Goal: Task Accomplishment & Management: Manage account settings

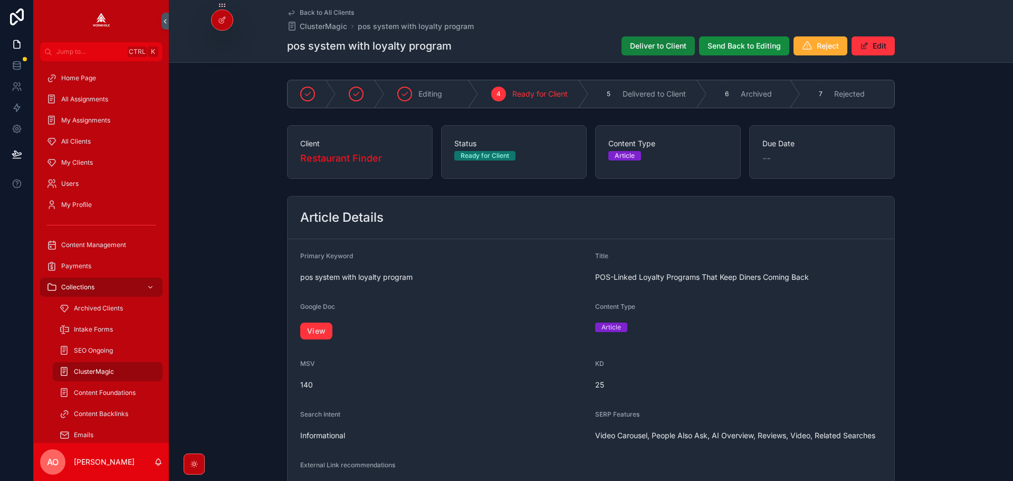
click at [652, 38] on button "Deliver to Client" at bounding box center [658, 45] width 73 height 19
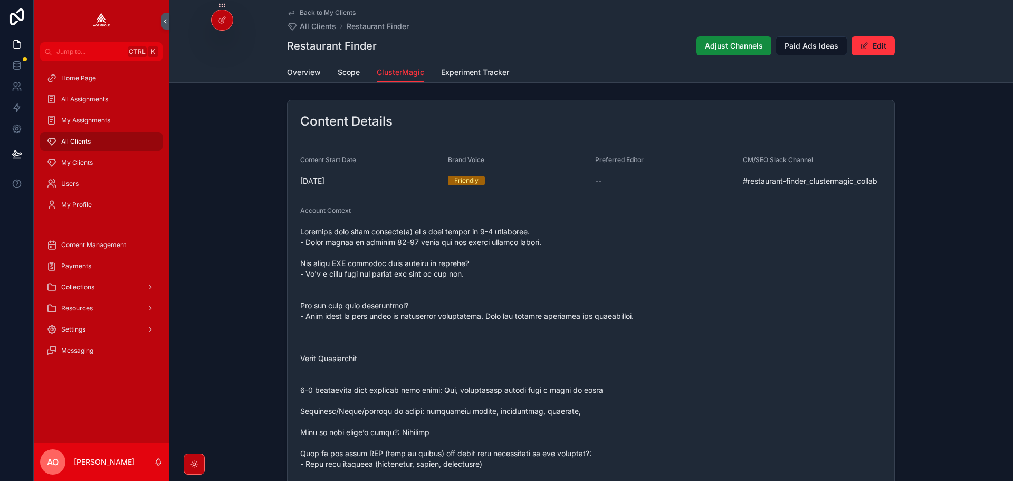
scroll to position [1101, 0]
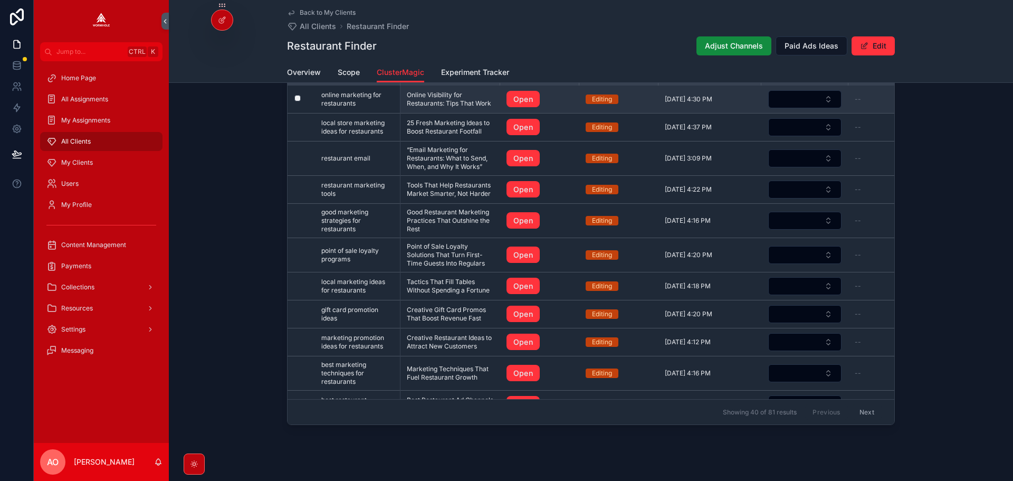
drag, startPoint x: 542, startPoint y: 153, endPoint x: 427, endPoint y: 136, distance: 115.7
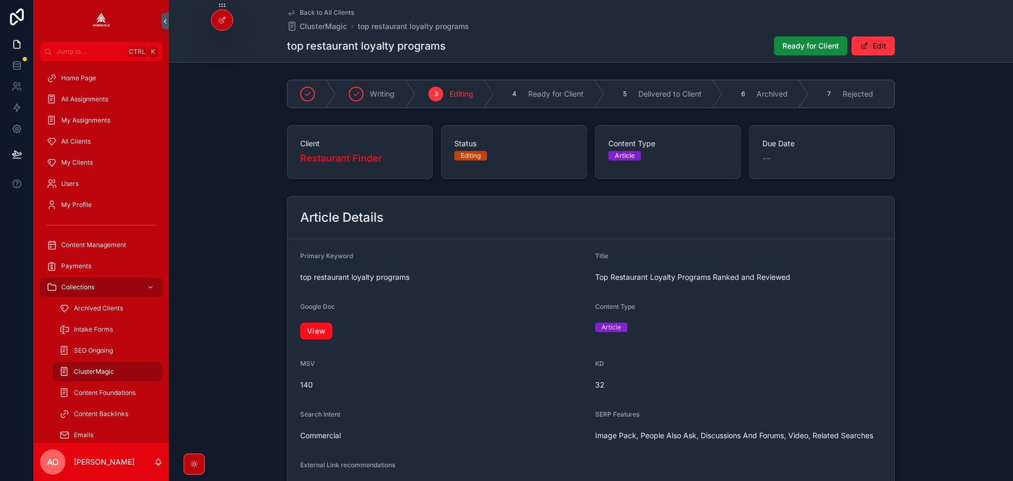
click at [324, 335] on link "View" at bounding box center [316, 330] width 32 height 17
click at [813, 45] on span "Ready for Client" at bounding box center [811, 46] width 56 height 11
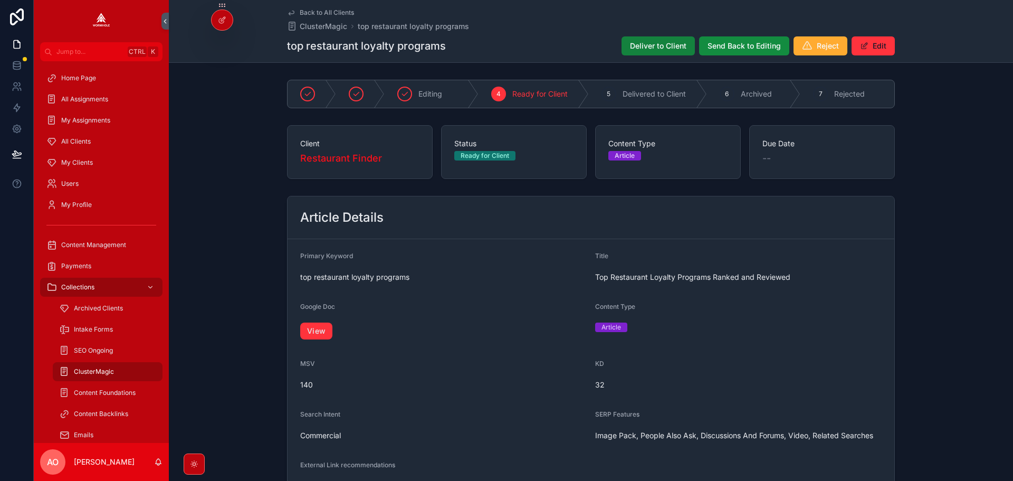
click at [652, 53] on button "Deliver to Client" at bounding box center [658, 45] width 73 height 19
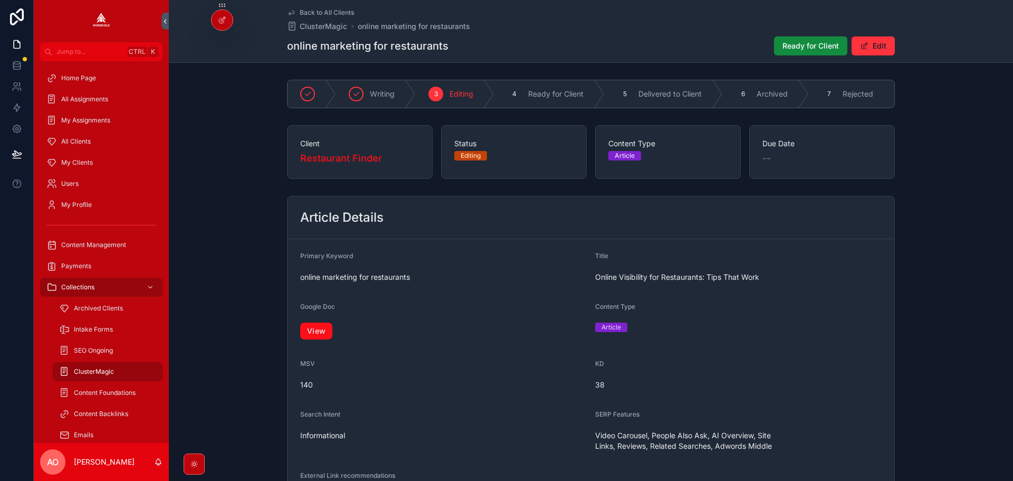
click at [320, 336] on link "View" at bounding box center [316, 330] width 32 height 17
click at [320, 331] on link "View" at bounding box center [316, 330] width 32 height 17
click at [777, 45] on button "Ready for Client" at bounding box center [810, 45] width 73 height 19
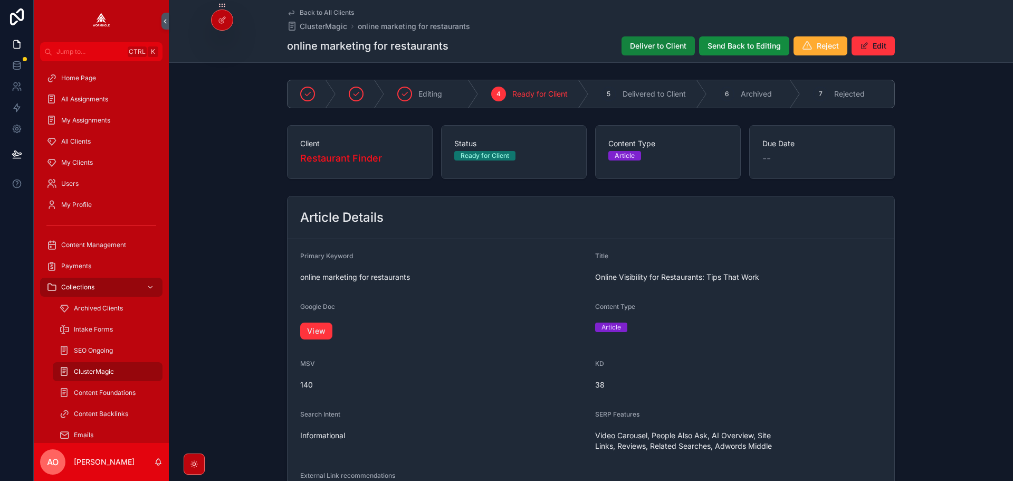
click at [655, 40] on button "Deliver to Client" at bounding box center [658, 45] width 73 height 19
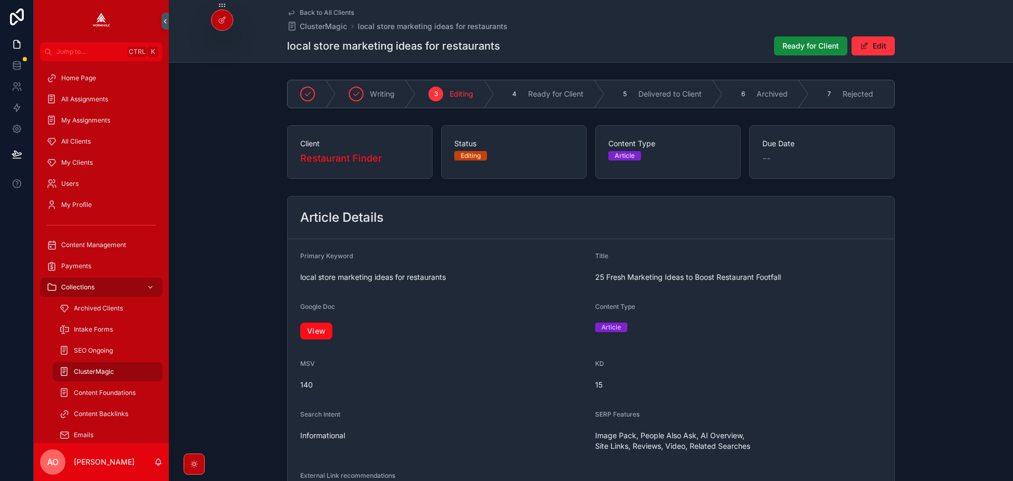
click at [313, 331] on link "View" at bounding box center [316, 330] width 32 height 17
click at [774, 49] on button "Ready for Client" at bounding box center [810, 45] width 73 height 19
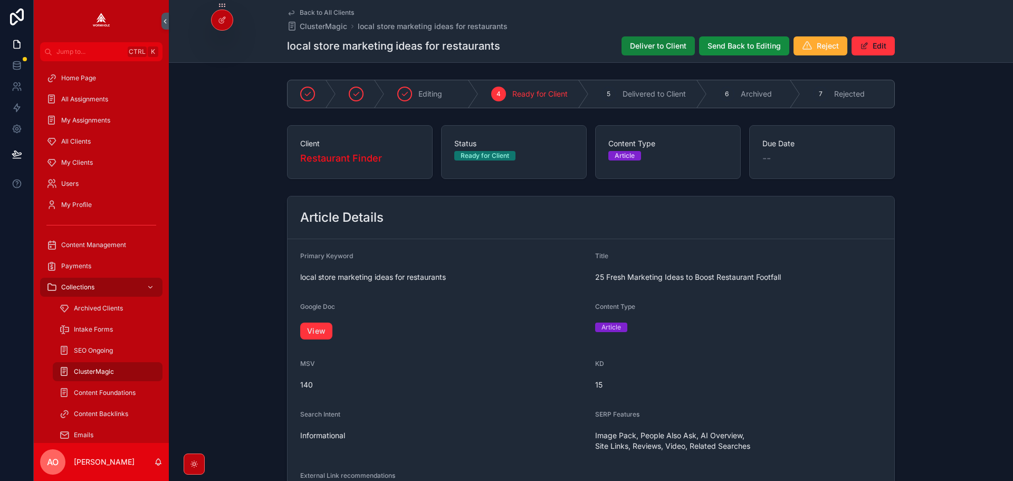
click at [655, 45] on span "Deliver to Client" at bounding box center [658, 46] width 56 height 11
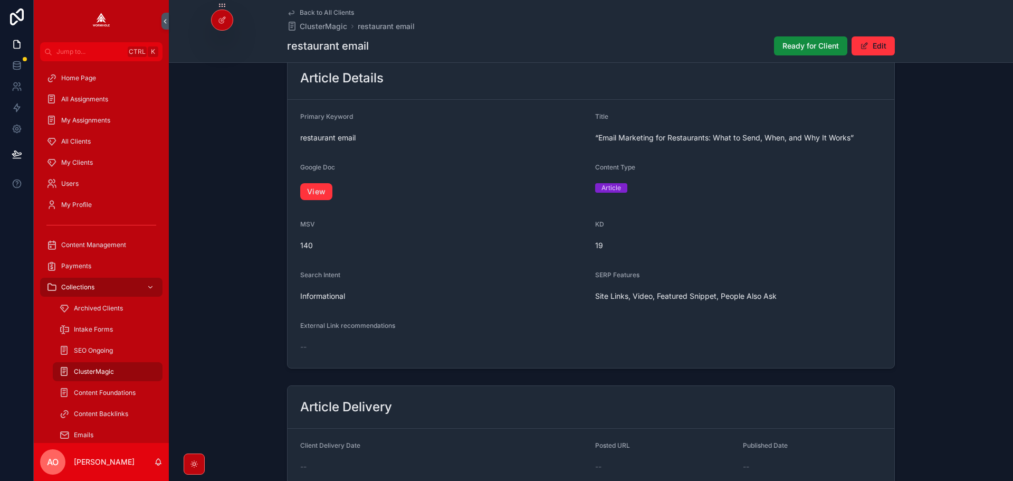
scroll to position [264, 0]
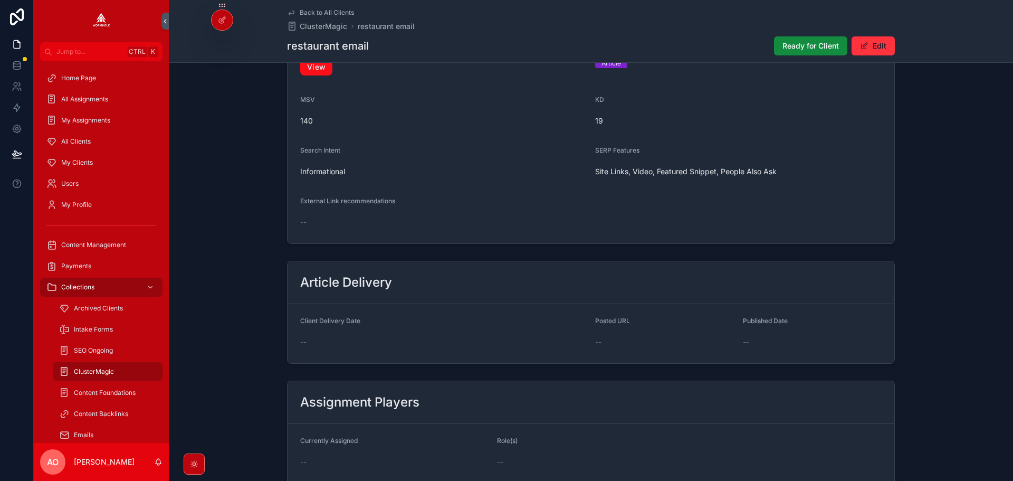
click at [320, 68] on link "View" at bounding box center [316, 67] width 32 height 17
click at [805, 46] on span "Ready for Client" at bounding box center [811, 46] width 56 height 11
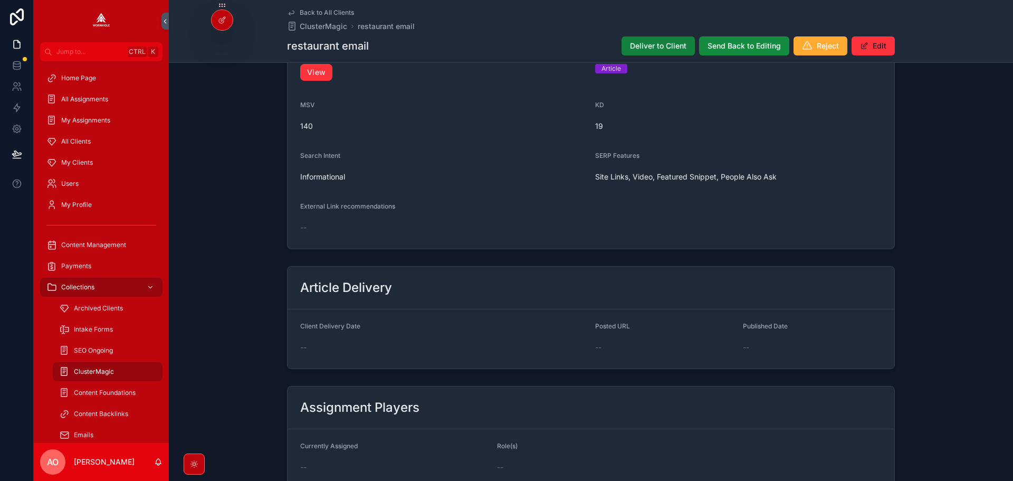
click at [653, 44] on span "Deliver to Client" at bounding box center [658, 46] width 56 height 11
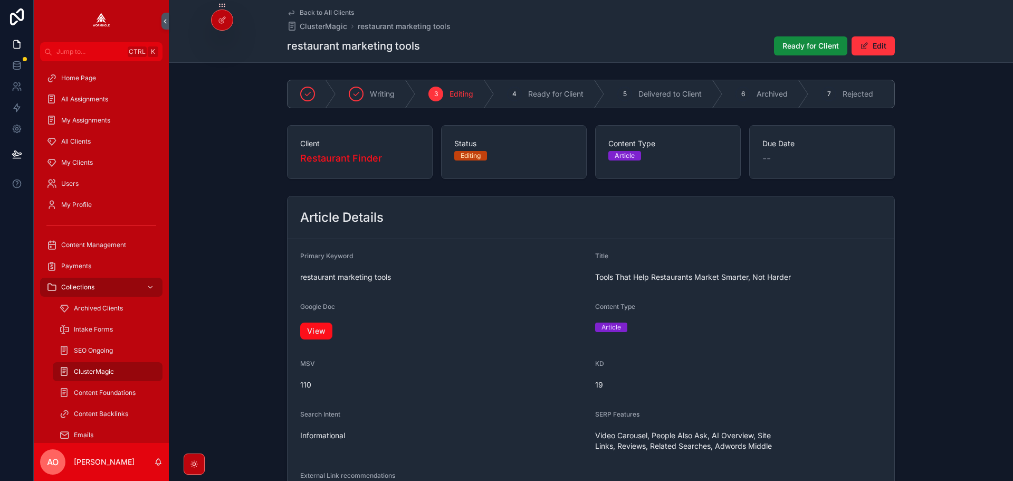
click at [320, 338] on link "View" at bounding box center [316, 330] width 32 height 17
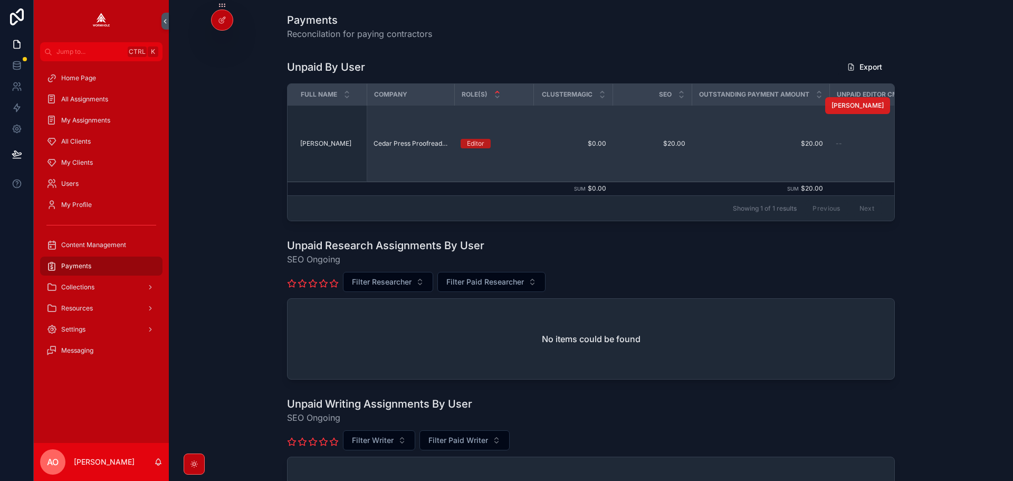
click at [863, 104] on span "Mark Paid" at bounding box center [858, 105] width 52 height 8
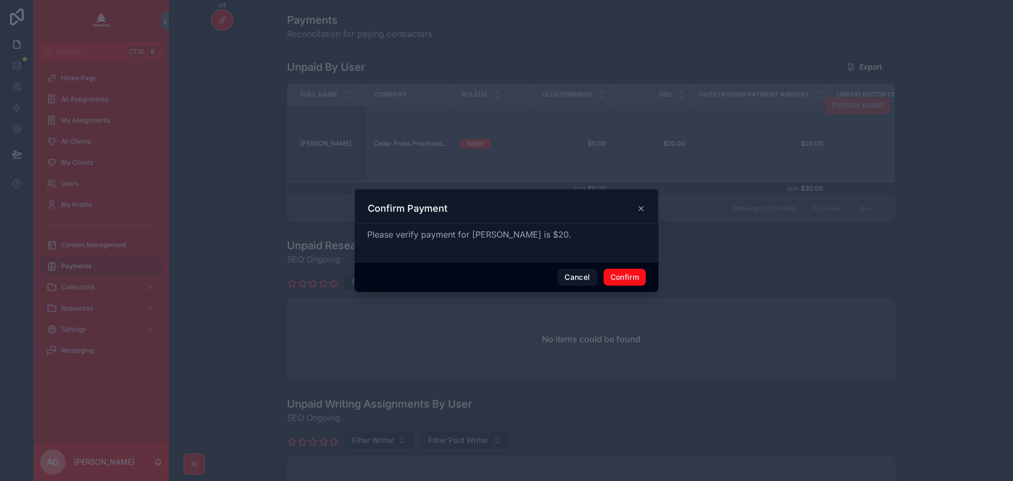
click at [624, 274] on button "Confirm" at bounding box center [625, 277] width 42 height 17
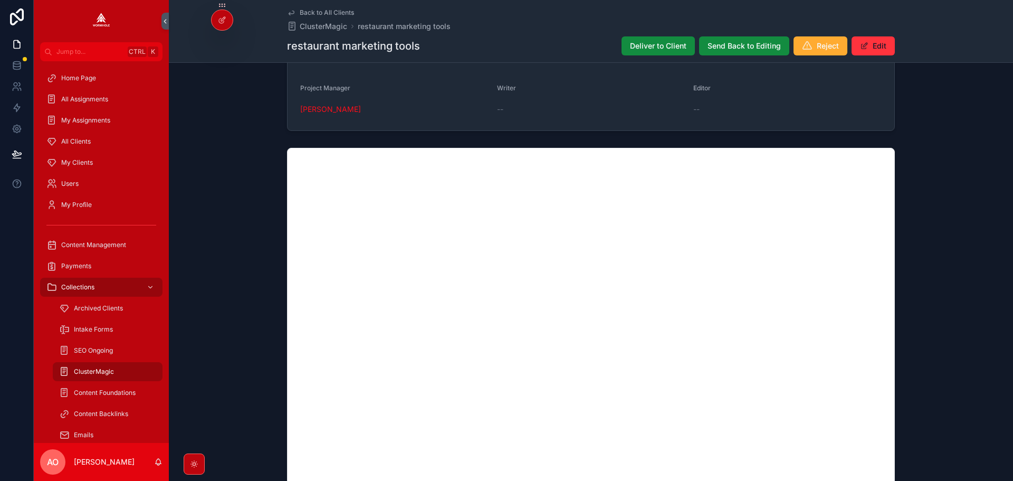
scroll to position [672, 0]
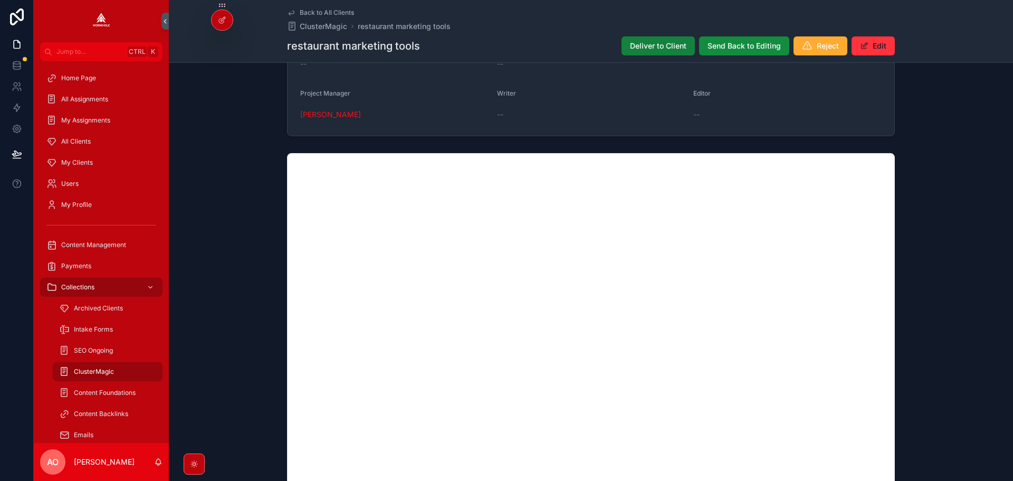
click at [661, 46] on span "Deliver to Client" at bounding box center [658, 46] width 56 height 11
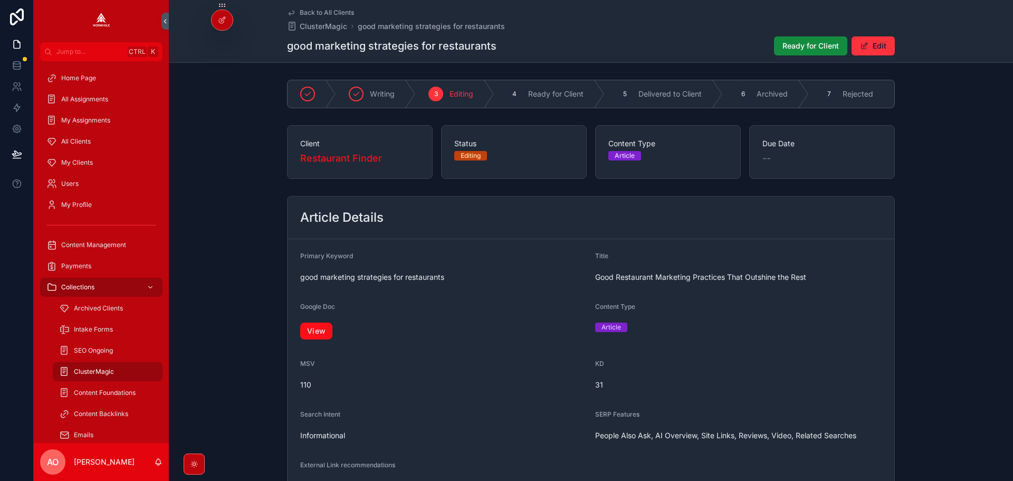
click at [314, 338] on link "View" at bounding box center [316, 330] width 32 height 17
